Goal: Task Accomplishment & Management: Use online tool/utility

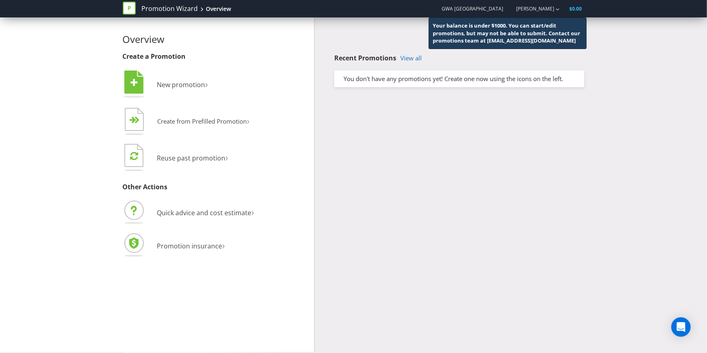
click at [68, 35] on div "Overview Create a Promotion  New promotion ›   Create from Prefilled Promoti…" at bounding box center [353, 184] width 707 height 335
click at [209, 215] on span "Quick advice and cost estimate" at bounding box center [204, 212] width 94 height 9
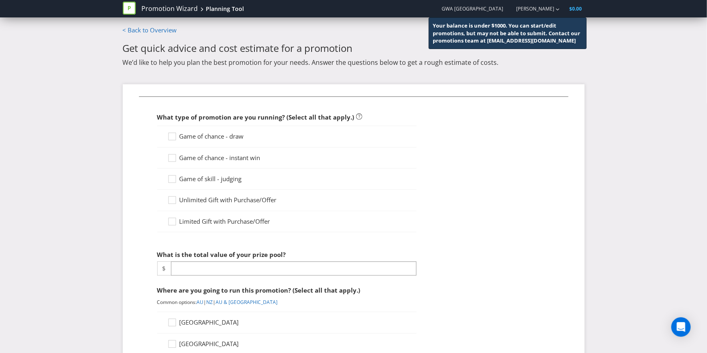
click at [222, 132] on span "Game of chance - draw" at bounding box center [212, 136] width 64 height 8
click at [0, 0] on input "Game of chance - draw" at bounding box center [0, 0] width 0 height 0
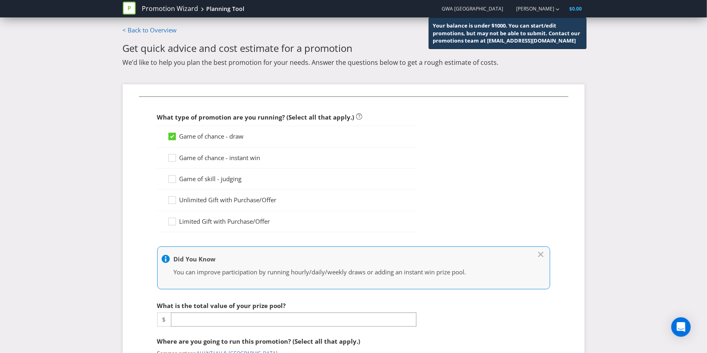
scroll to position [13, 0]
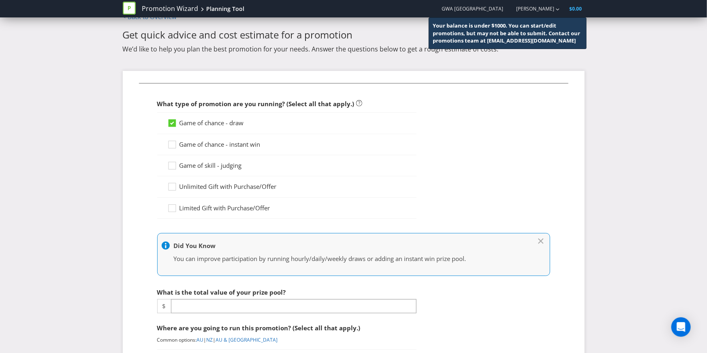
click at [215, 298] on div "What is the total value of your prize pool? $" at bounding box center [286, 298] width 259 height 29
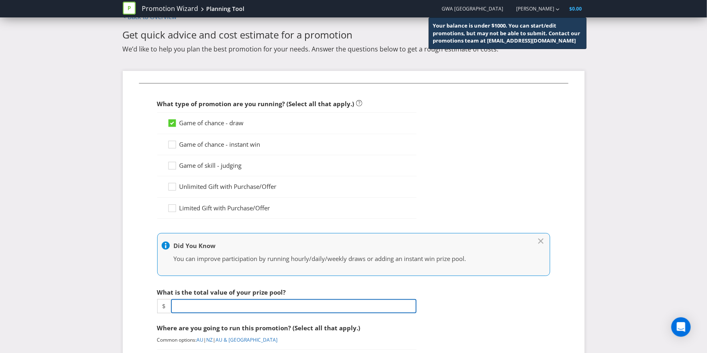
click at [215, 302] on input "number" at bounding box center [294, 306] width 246 height 14
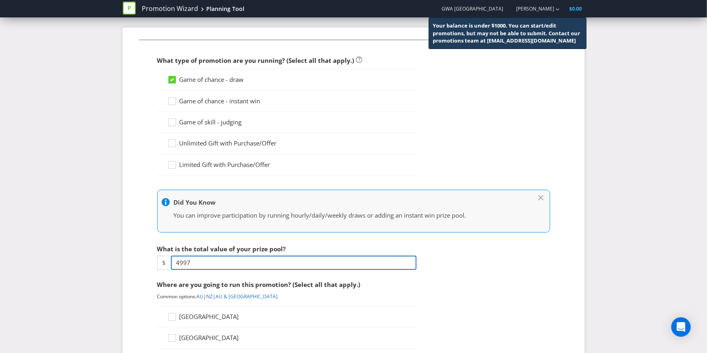
scroll to position [64, 0]
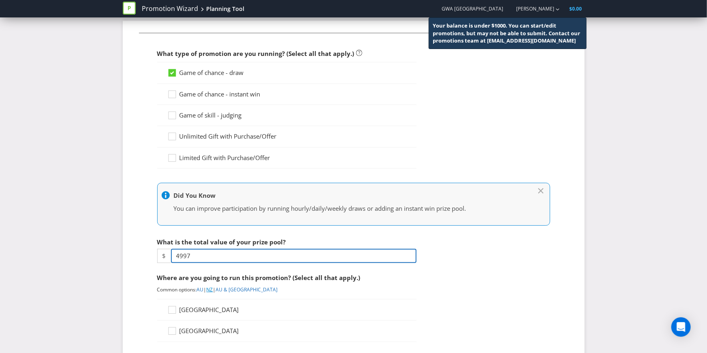
type input "4997"
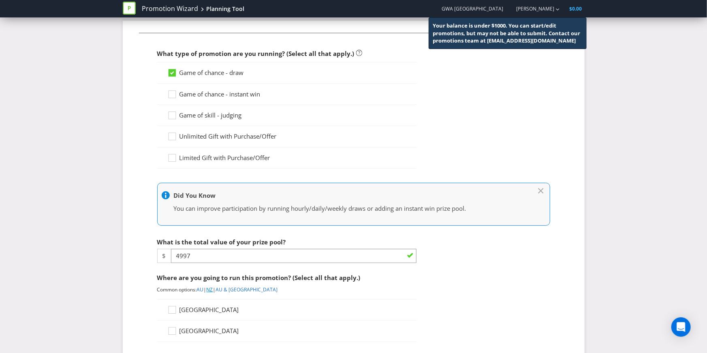
click at [213, 289] on link "NZ" at bounding box center [210, 289] width 6 height 7
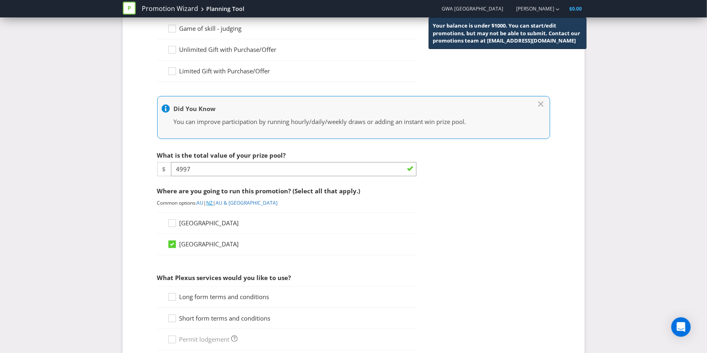
scroll to position [268, 0]
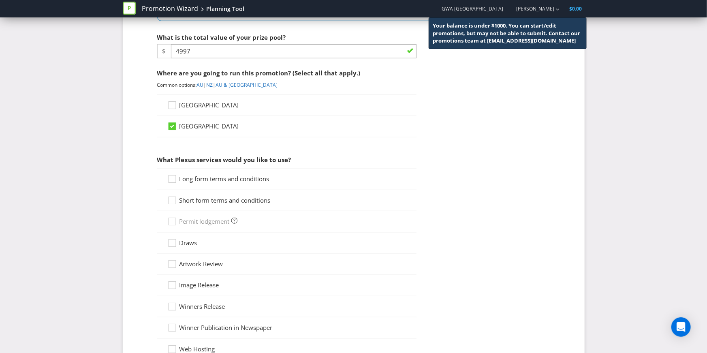
click at [210, 172] on div "Long form terms and conditions" at bounding box center [286, 178] width 259 height 21
click at [207, 185] on div "Long form terms and conditions" at bounding box center [286, 178] width 259 height 21
click at [212, 179] on span "Long form terms and conditions" at bounding box center [225, 179] width 90 height 8
click at [0, 0] on input "Long form terms and conditions" at bounding box center [0, 0] width 0 height 0
click at [212, 197] on span "Short form terms and conditions" at bounding box center [225, 200] width 91 height 8
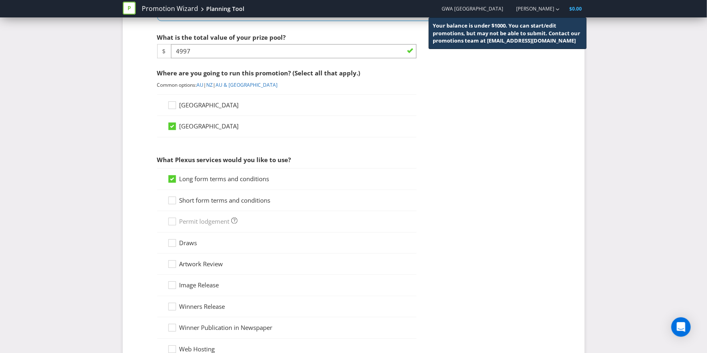
click at [0, 0] on input "Short form terms and conditions" at bounding box center [0, 0] width 0 height 0
click at [178, 245] on icon at bounding box center [173, 245] width 12 height 12
click at [0, 0] on input "Draws" at bounding box center [0, 0] width 0 height 0
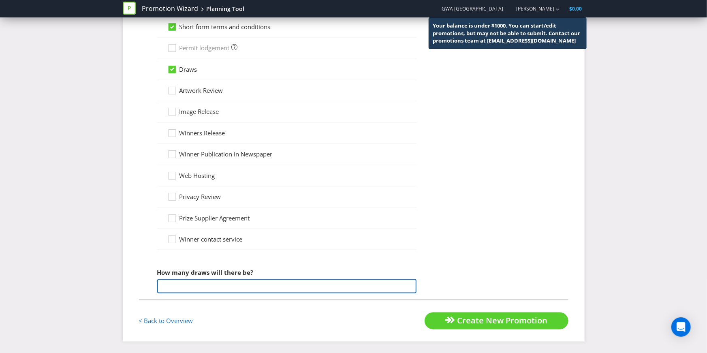
click at [207, 284] on input "number" at bounding box center [286, 286] width 259 height 14
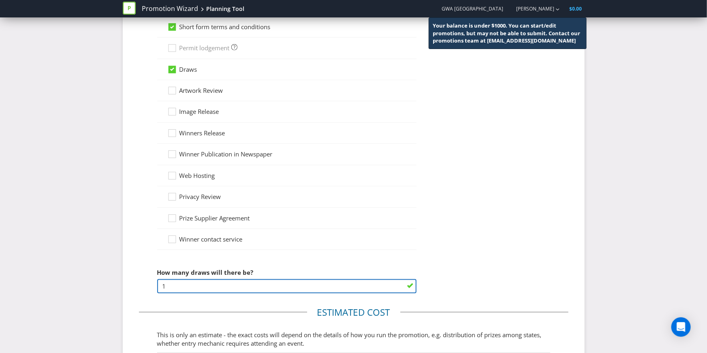
scroll to position [592, 0]
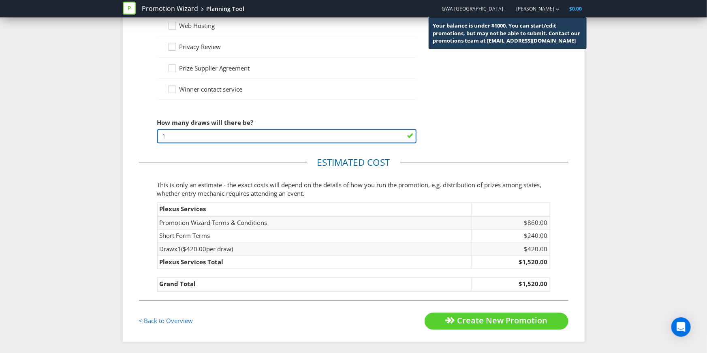
type input "1"
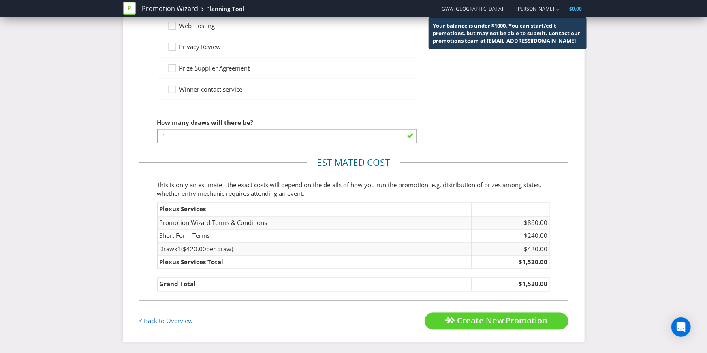
click at [449, 294] on fieldset "Estimated cost This is only an estimate - the exact costs will depend on the de…" at bounding box center [354, 228] width 430 height 144
